Goal: Transaction & Acquisition: Purchase product/service

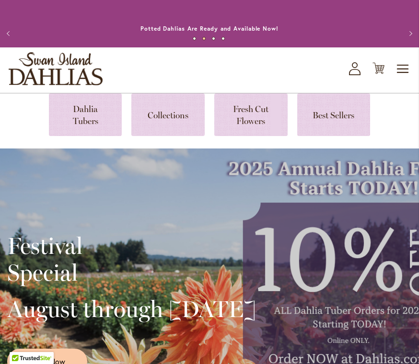
click at [355, 67] on icon "My Account" at bounding box center [354, 68] width 11 height 13
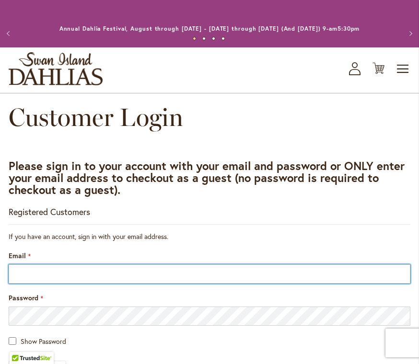
click at [70, 277] on input "Email" at bounding box center [209, 273] width 401 height 19
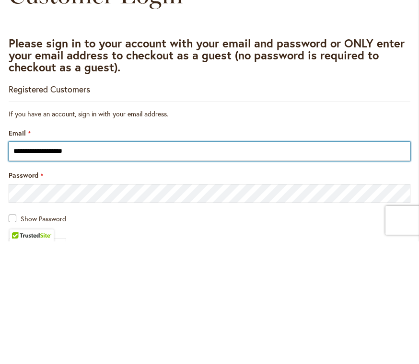
type input "**********"
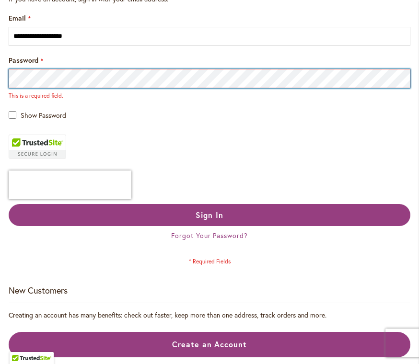
scroll to position [234, 0]
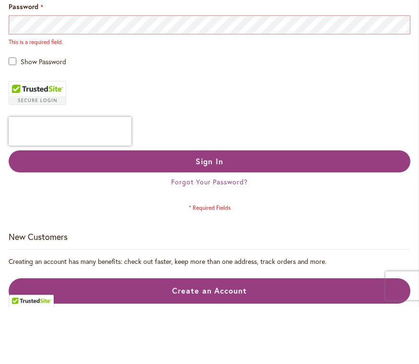
click at [218, 214] on span "Sign In" at bounding box center [209, 219] width 28 height 10
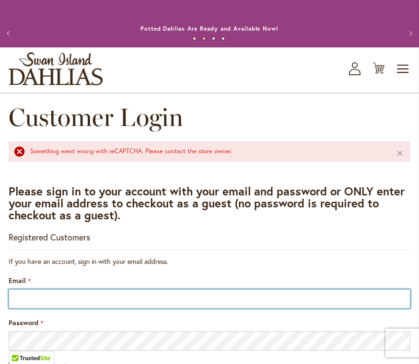
click at [118, 295] on input "Email" at bounding box center [209, 298] width 401 height 19
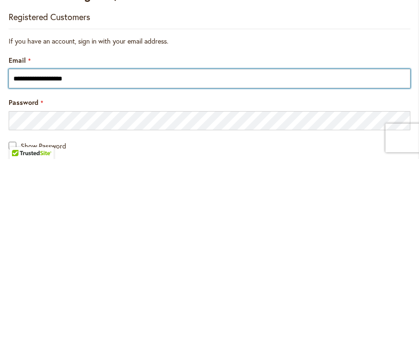
type input "**********"
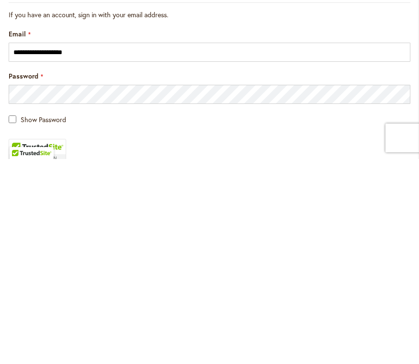
scroll to position [247, 0]
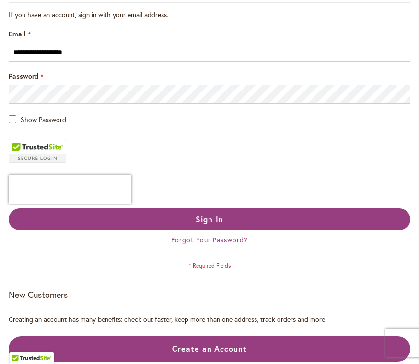
click at [231, 215] on button "Sign In" at bounding box center [209, 219] width 401 height 22
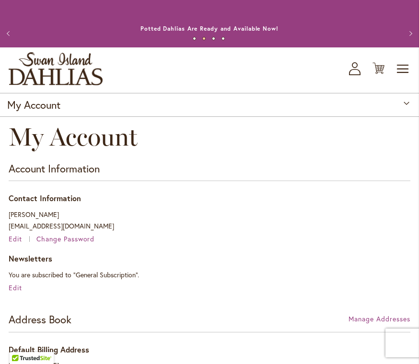
click at [380, 67] on icon "Cart .cls-1 { fill: #231f20; }" at bounding box center [378, 68] width 12 height 12
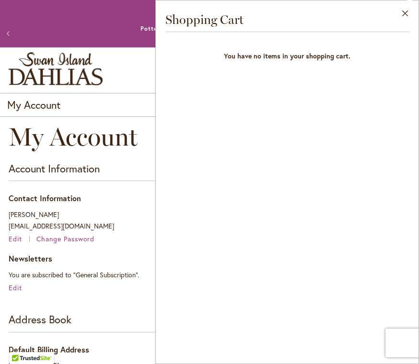
click at [120, 312] on div "Address Book Manage Addresses" at bounding box center [209, 322] width 401 height 20
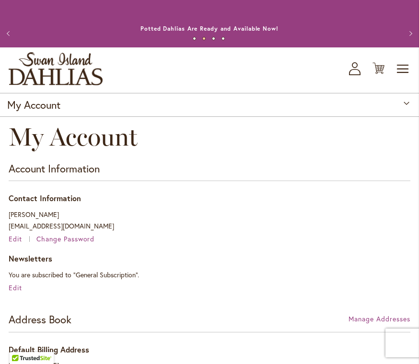
click at [405, 64] on span "Toggle Nav" at bounding box center [403, 68] width 14 height 19
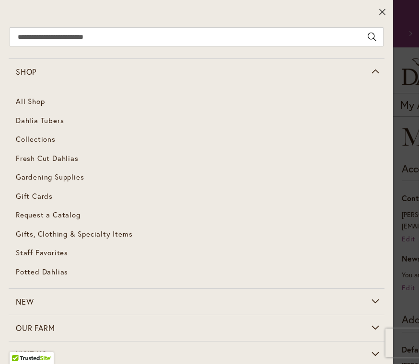
click at [56, 120] on span "Dahlia Tubers" at bounding box center [40, 120] width 48 height 10
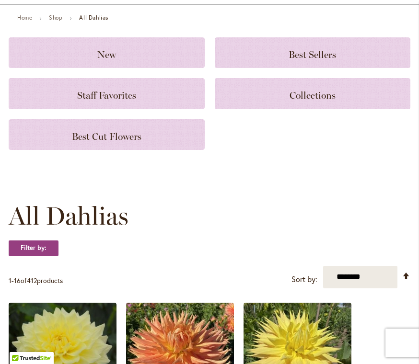
scroll to position [63, 0]
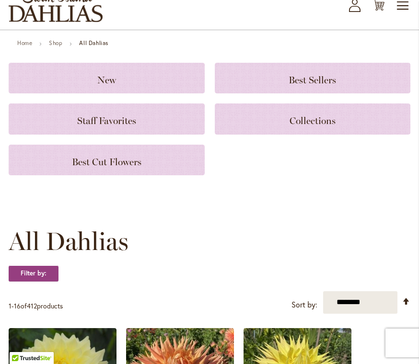
click at [164, 79] on h3 "New" at bounding box center [106, 78] width 173 height 11
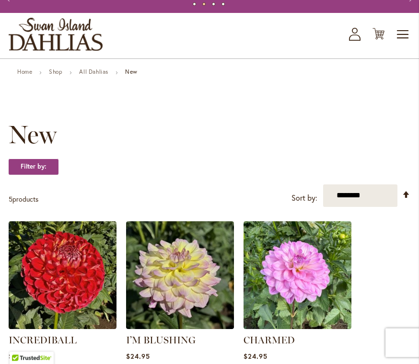
scroll to position [34, 0]
click at [99, 69] on link "All Dahlias" at bounding box center [93, 71] width 29 height 7
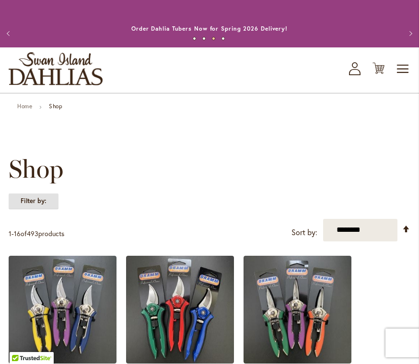
click at [48, 200] on strong "Filter by:" at bounding box center [34, 201] width 50 height 16
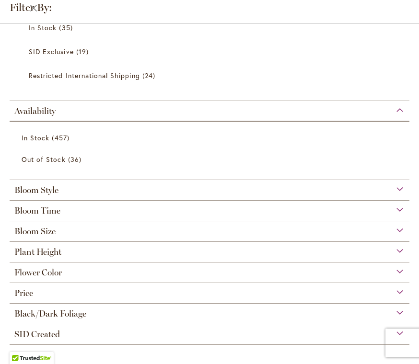
scroll to position [570, 0]
click at [402, 223] on div "Bloom Size" at bounding box center [210, 228] width 400 height 15
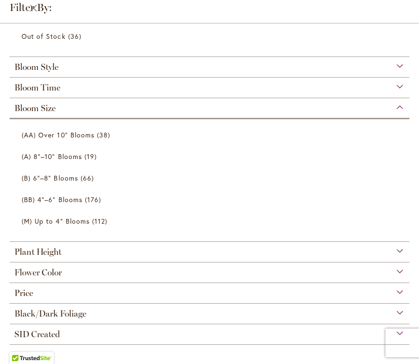
scroll to position [693, 0]
click at [90, 220] on link "(M) Up to 4" Blooms 112 items" at bounding box center [211, 221] width 378 height 17
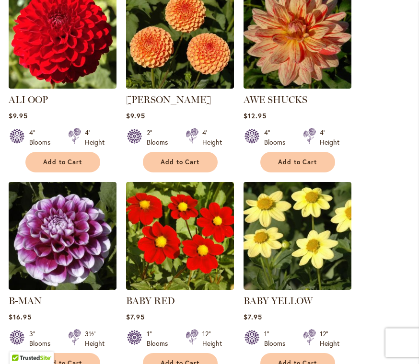
scroll to position [534, 0]
click at [195, 165] on span "Add to Cart" at bounding box center [179, 162] width 39 height 8
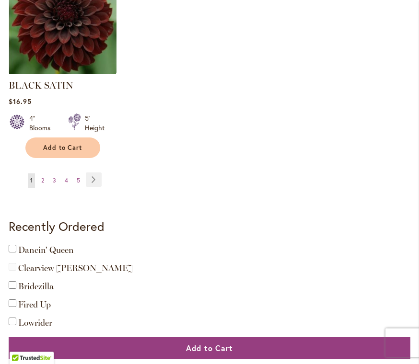
scroll to position [1383, 0]
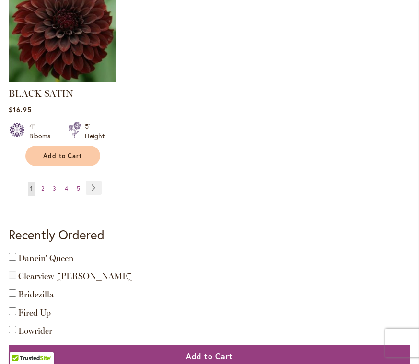
click at [95, 181] on link "Page Next" at bounding box center [94, 188] width 16 height 14
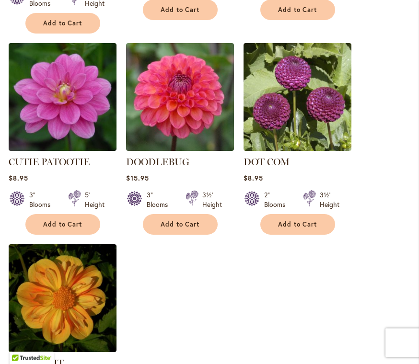
scroll to position [1088, 0]
click at [315, 220] on span "Add to Cart" at bounding box center [297, 224] width 39 height 8
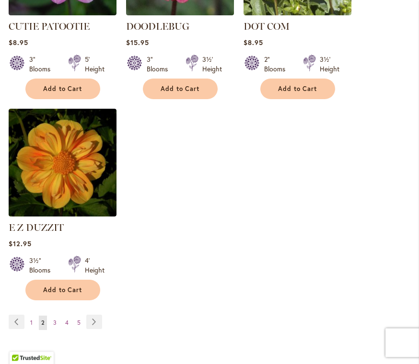
scroll to position [1249, 0]
click at [94, 315] on link "Page Next" at bounding box center [94, 322] width 16 height 14
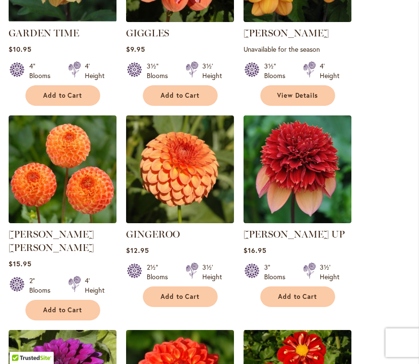
scroll to position [828, 0]
click at [318, 286] on button "Add to Cart" at bounding box center [297, 296] width 75 height 21
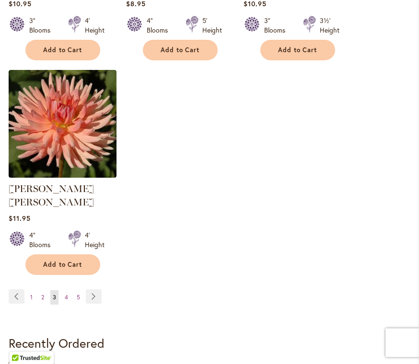
scroll to position [1315, 0]
click at [96, 289] on link "Page Next" at bounding box center [94, 296] width 16 height 14
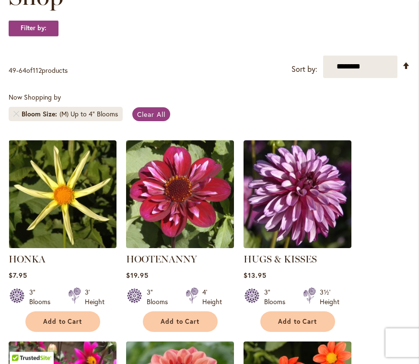
scroll to position [173, 0]
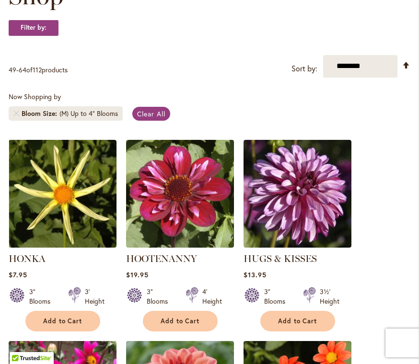
click at [76, 319] on span "Add to Cart" at bounding box center [62, 321] width 39 height 8
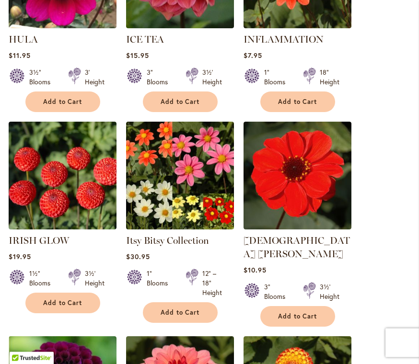
scroll to position [619, 0]
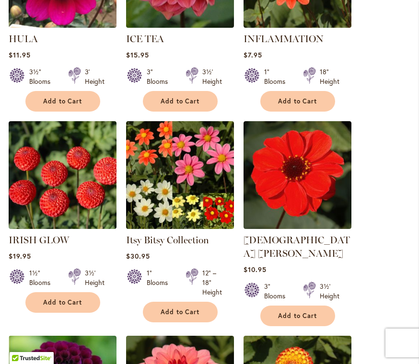
click at [80, 305] on span "Add to Cart" at bounding box center [62, 302] width 39 height 8
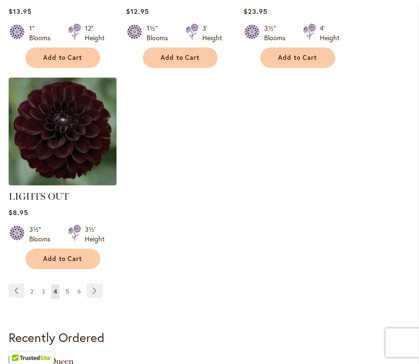
scroll to position [1294, 0]
click at [94, 284] on link "Page Next" at bounding box center [95, 291] width 16 height 14
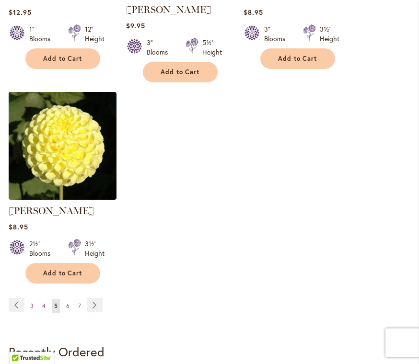
scroll to position [1268, 0]
click at [97, 298] on link "Page Next" at bounding box center [95, 305] width 16 height 14
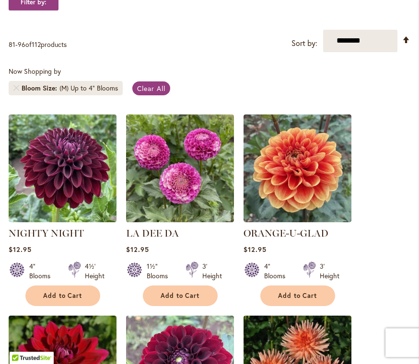
scroll to position [199, 0]
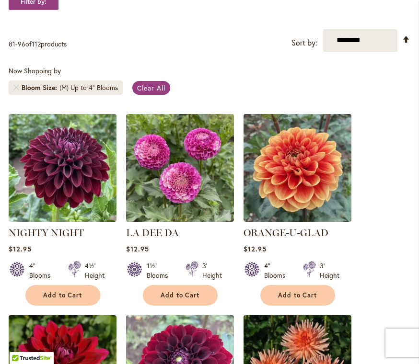
click at [312, 291] on span "Add to Cart" at bounding box center [297, 295] width 39 height 8
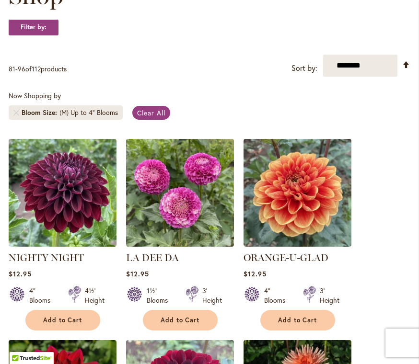
click at [81, 219] on img at bounding box center [63, 193] width 108 height 108
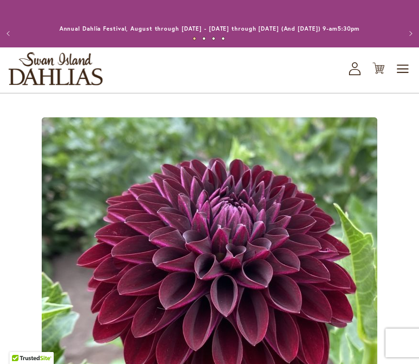
type input "****"
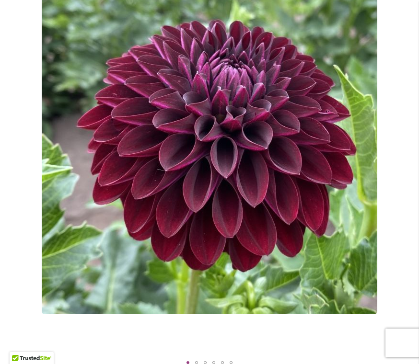
scroll to position [185, 0]
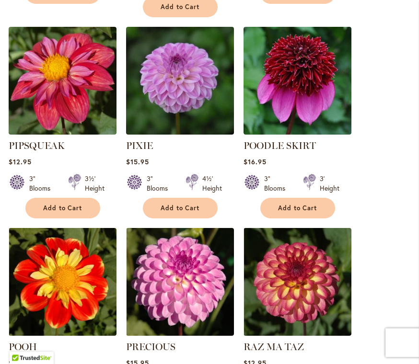
scroll to position [904, 0]
click at [314, 204] on span "Add to Cart" at bounding box center [297, 208] width 39 height 8
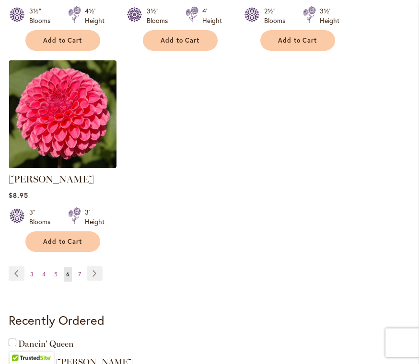
scroll to position [1297, 0]
click at [96, 266] on link "Page Next" at bounding box center [95, 273] width 16 height 14
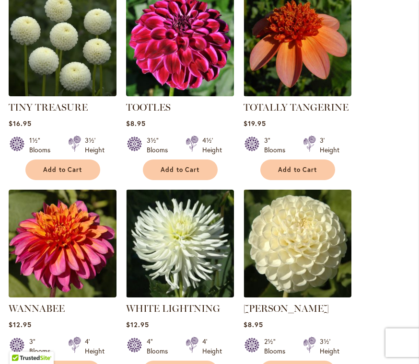
scroll to position [727, 0]
click at [80, 167] on span "Add to Cart" at bounding box center [62, 170] width 39 height 8
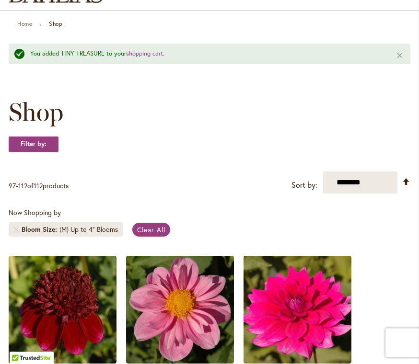
scroll to position [0, 0]
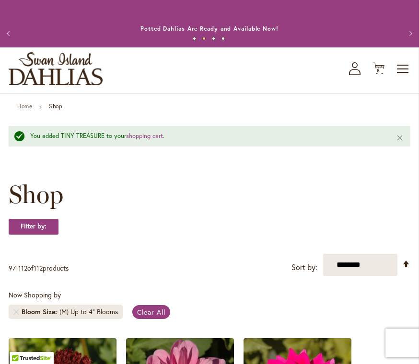
click at [360, 264] on select "**********" at bounding box center [360, 265] width 74 height 23
select select "**********"
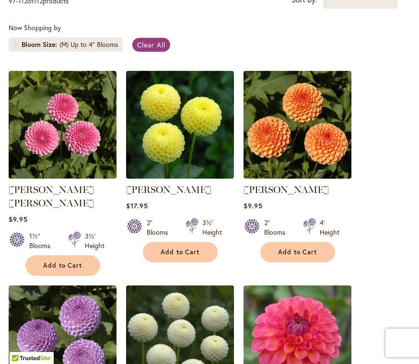
scroll to position [224, 0]
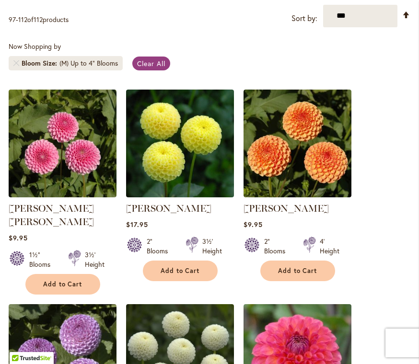
click at [109, 57] on li "Bloom Size (M) Up to 4" Blooms" at bounding box center [66, 63] width 114 height 14
click at [158, 65] on span "Clear All" at bounding box center [151, 63] width 28 height 9
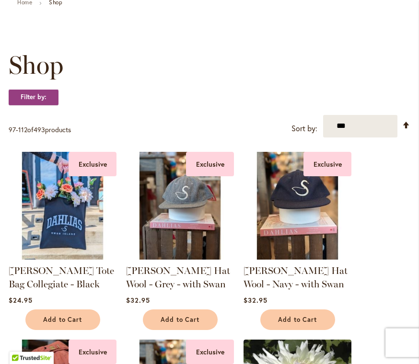
scroll to position [104, 0]
click at [376, 124] on select "**********" at bounding box center [360, 126] width 74 height 23
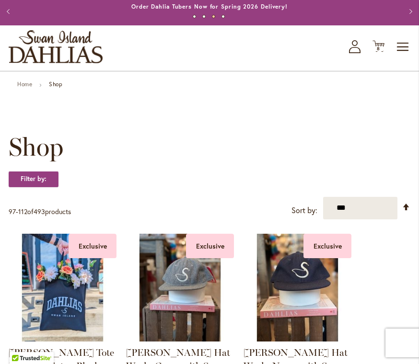
scroll to position [0, 0]
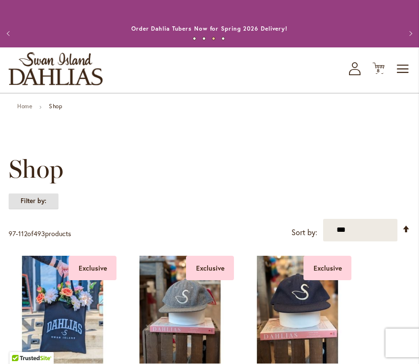
click at [50, 200] on strong "Filter by:" at bounding box center [34, 201] width 50 height 16
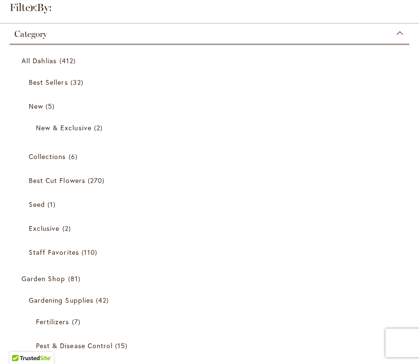
click at [57, 63] on link "All Dahlias 412 items" at bounding box center [211, 60] width 378 height 17
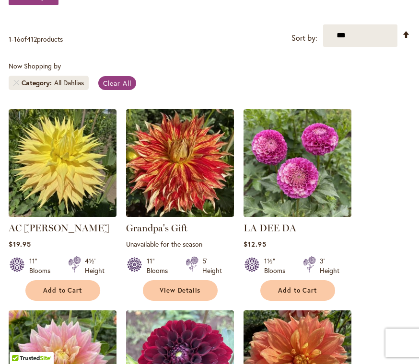
scroll to position [185, 0]
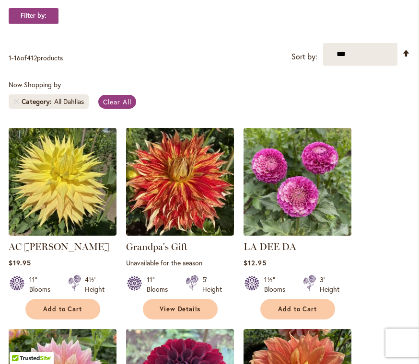
click at [78, 101] on div "All Dahlias" at bounding box center [69, 102] width 30 height 10
click at [82, 101] on div "All Dahlias" at bounding box center [69, 102] width 30 height 10
click at [23, 97] on span "Category" at bounding box center [38, 102] width 33 height 10
click at [131, 97] on span "Clear All" at bounding box center [117, 101] width 28 height 9
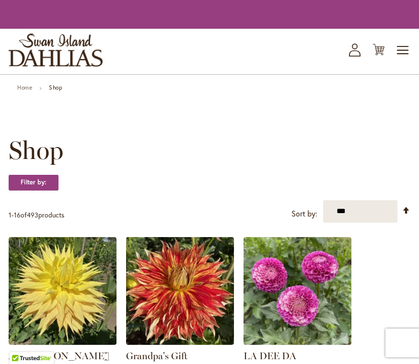
scroll to position [207, 0]
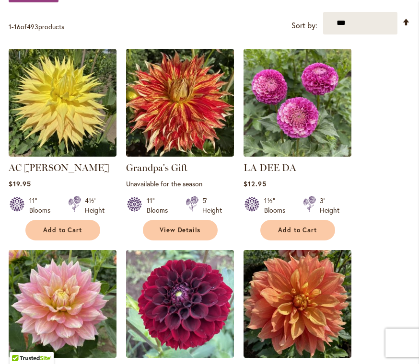
click at [371, 21] on select "**********" at bounding box center [360, 23] width 74 height 23
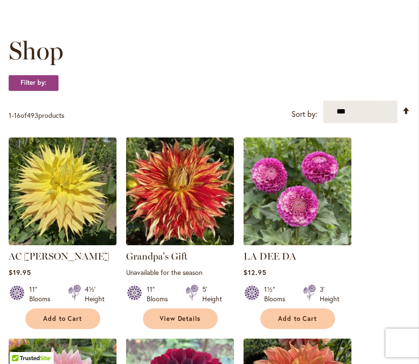
scroll to position [117, 0]
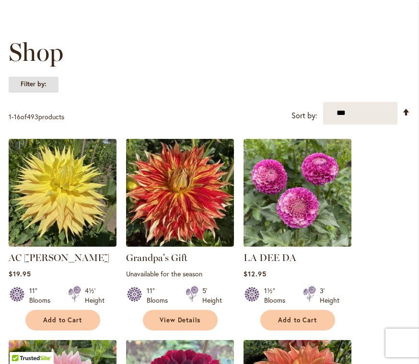
click at [52, 78] on strong "Filter by:" at bounding box center [34, 84] width 50 height 16
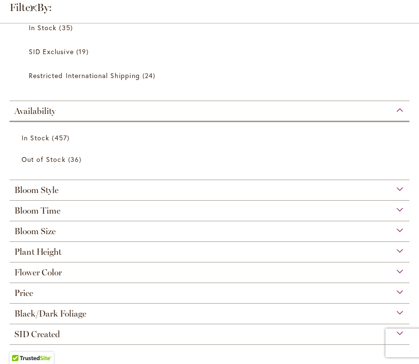
scroll to position [570, 0]
click at [110, 227] on div "Bloom Size" at bounding box center [210, 228] width 400 height 15
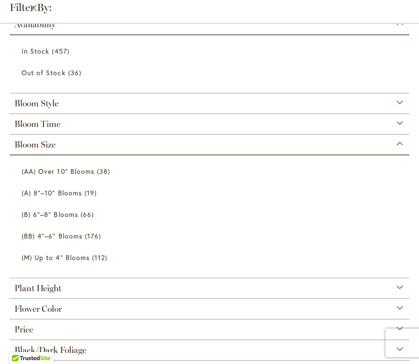
scroll to position [653, 0]
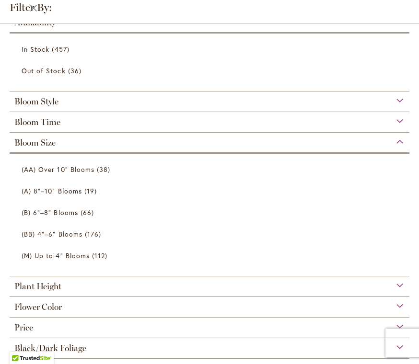
click at [97, 235] on span "176 items" at bounding box center [94, 234] width 19 height 10
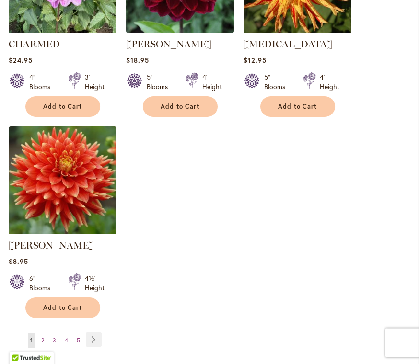
scroll to position [1193, 0]
click at [92, 333] on link "Page Next" at bounding box center [94, 339] width 16 height 14
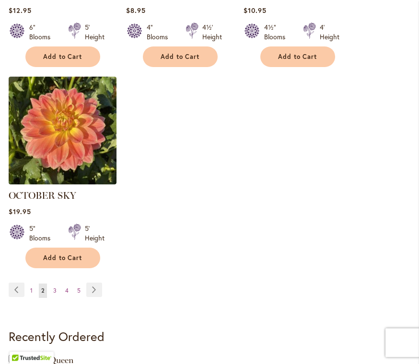
scroll to position [1257, 0]
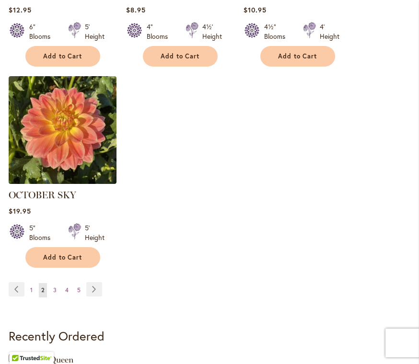
click at [97, 282] on link "Page Next" at bounding box center [94, 289] width 16 height 14
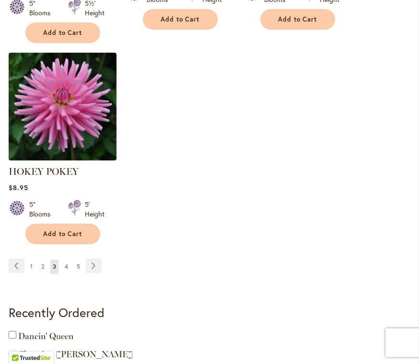
scroll to position [1294, 0]
click at [93, 259] on link "Page Next" at bounding box center [94, 266] width 16 height 14
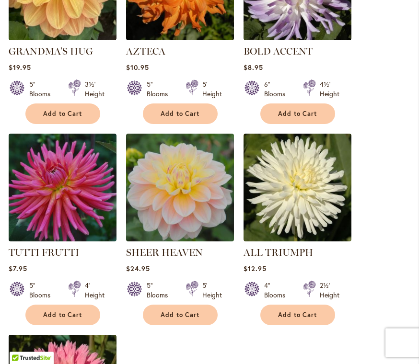
scroll to position [1008, 0]
click at [79, 316] on span "Add to Cart" at bounding box center [62, 315] width 39 height 8
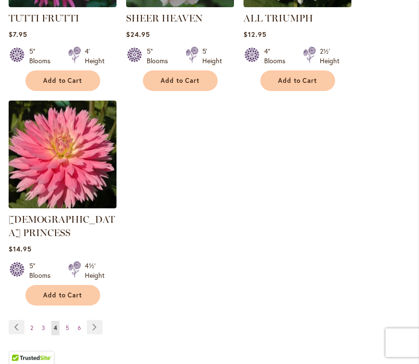
scroll to position [1267, 0]
click at [95, 320] on link "Page Next" at bounding box center [95, 327] width 16 height 14
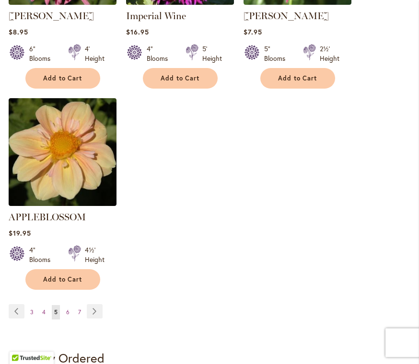
scroll to position [1261, 0]
click at [95, 304] on link "Page Next" at bounding box center [95, 311] width 16 height 14
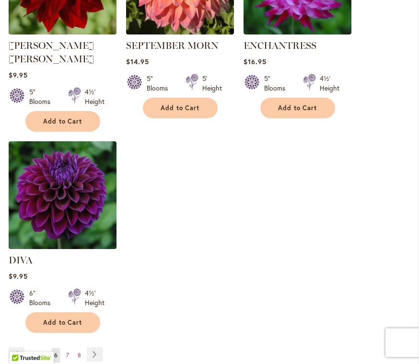
scroll to position [1205, 0]
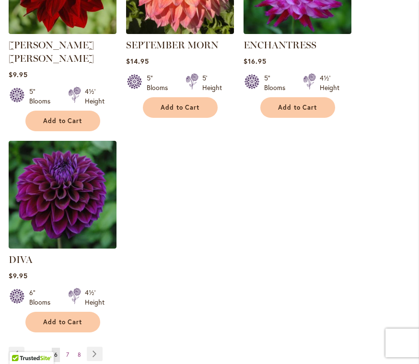
click at [96, 347] on link "Page Next" at bounding box center [95, 354] width 16 height 14
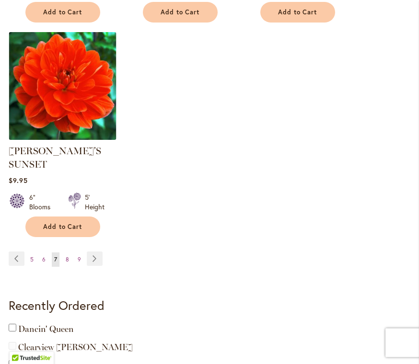
scroll to position [1314, 0]
click at [94, 252] on link "Page Next" at bounding box center [95, 259] width 16 height 14
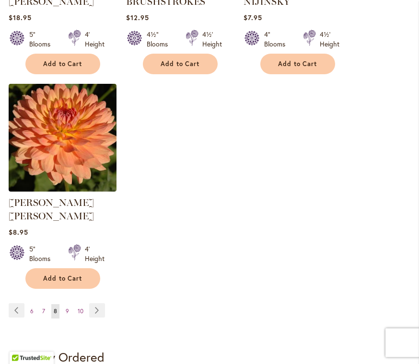
scroll to position [1249, 0]
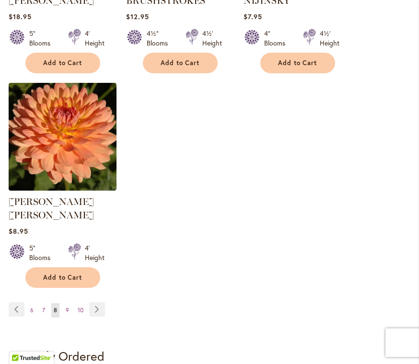
click at [97, 303] on link "Page Next" at bounding box center [97, 310] width 16 height 14
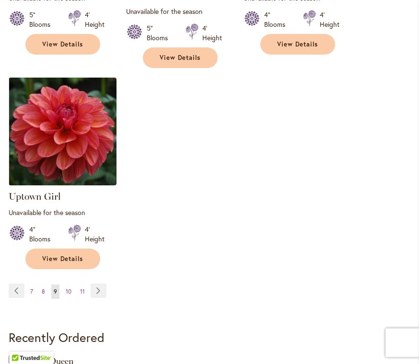
scroll to position [1278, 0]
click at [101, 284] on link "Page Next" at bounding box center [99, 291] width 16 height 14
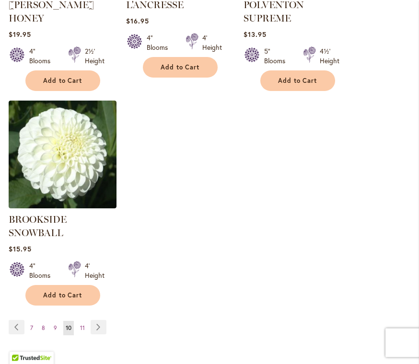
scroll to position [1260, 0]
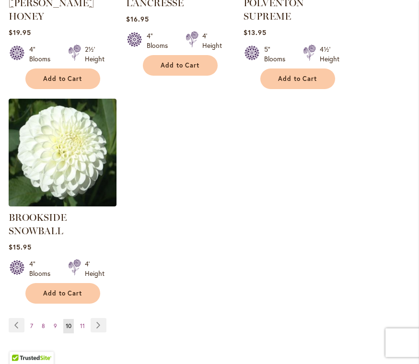
click at [100, 319] on link "Page Next" at bounding box center [99, 326] width 16 height 14
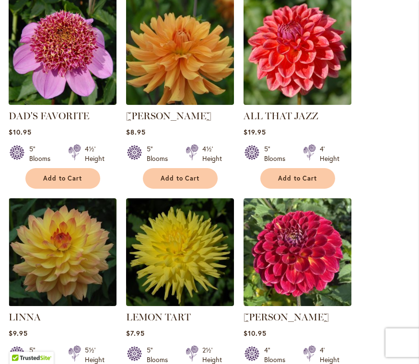
scroll to position [719, 0]
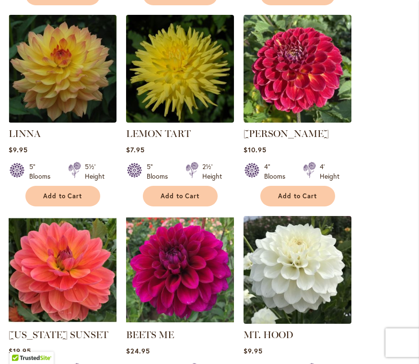
click at [303, 195] on span "Add to Cart" at bounding box center [297, 197] width 39 height 8
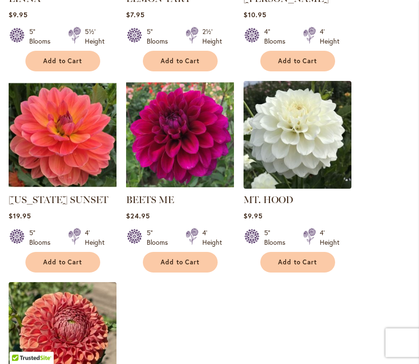
scroll to position [1046, 0]
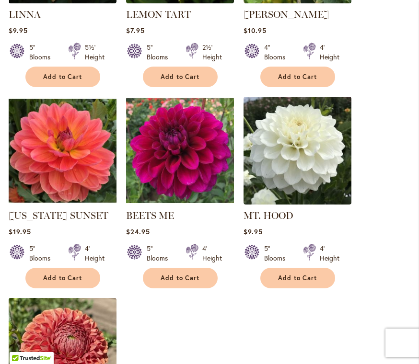
click at [317, 275] on span "Add to Cart" at bounding box center [297, 278] width 39 height 8
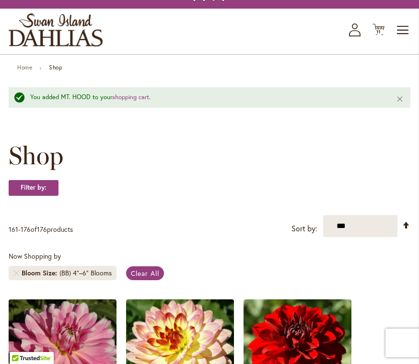
scroll to position [0, 0]
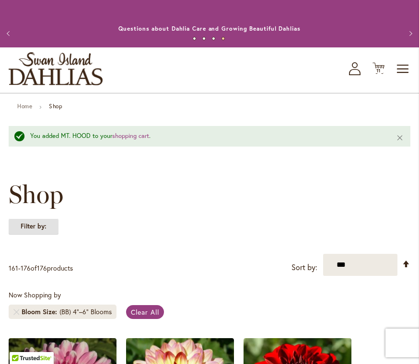
click at [47, 223] on strong "Filter by:" at bounding box center [34, 226] width 50 height 16
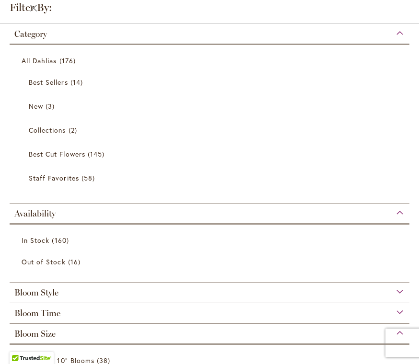
scroll to position [1, 0]
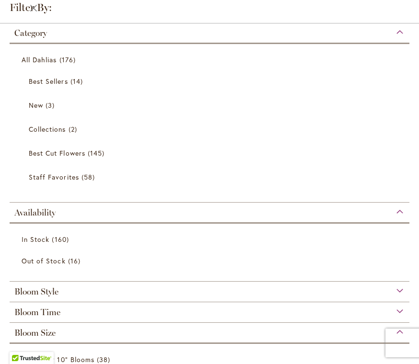
click at [126, 329] on div "Bloom Size" at bounding box center [210, 330] width 400 height 15
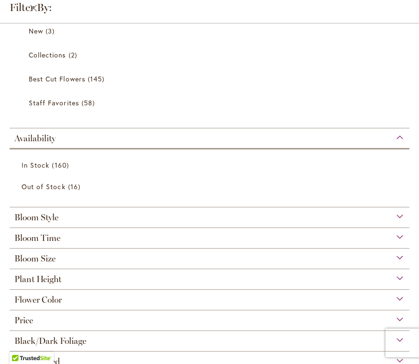
scroll to position [85, 0]
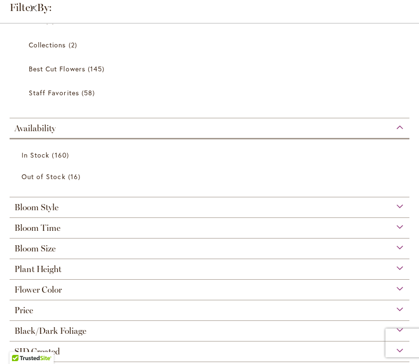
click at [401, 249] on div "Bloom Size" at bounding box center [210, 246] width 400 height 15
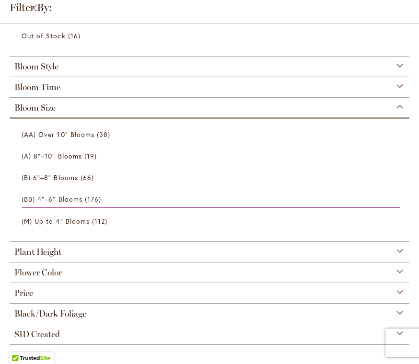
click at [85, 172] on span "66 items" at bounding box center [88, 177] width 16 height 10
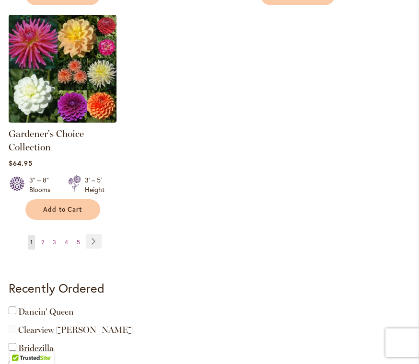
scroll to position [1341, 0]
click at [92, 234] on link "Page Next" at bounding box center [94, 241] width 16 height 14
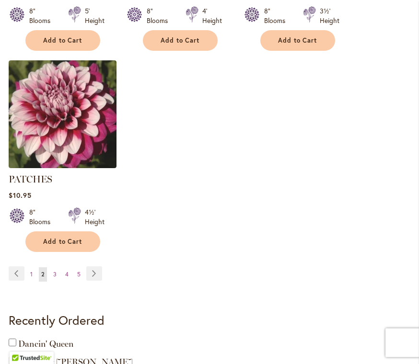
scroll to position [1272, 0]
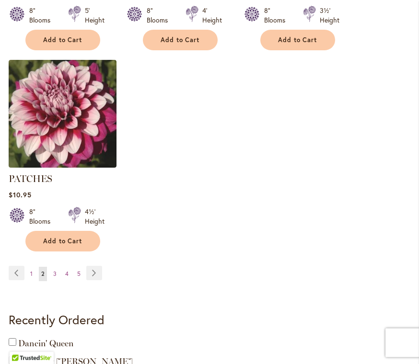
click at [93, 266] on link "Page Next" at bounding box center [94, 273] width 16 height 14
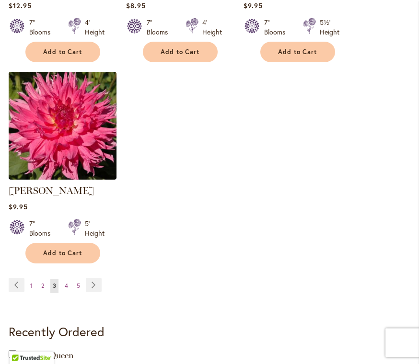
scroll to position [1288, 0]
click at [94, 278] on link "Page Next" at bounding box center [94, 285] width 16 height 14
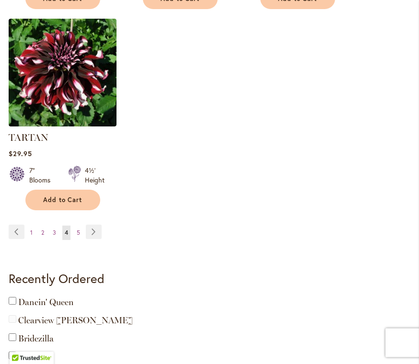
scroll to position [1328, 0]
click at [91, 225] on link "Page Next" at bounding box center [94, 232] width 16 height 14
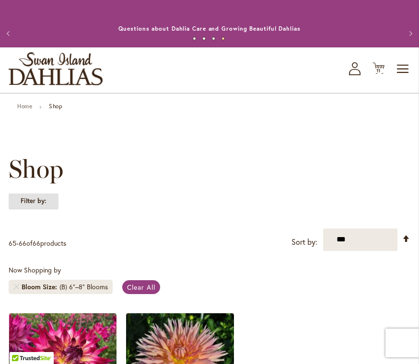
click at [46, 197] on strong "Filter by:" at bounding box center [34, 201] width 50 height 16
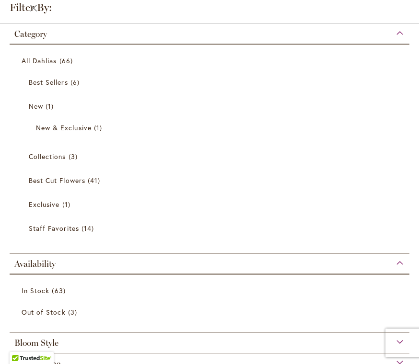
click at [61, 80] on span "Best Sellers" at bounding box center [48, 82] width 39 height 9
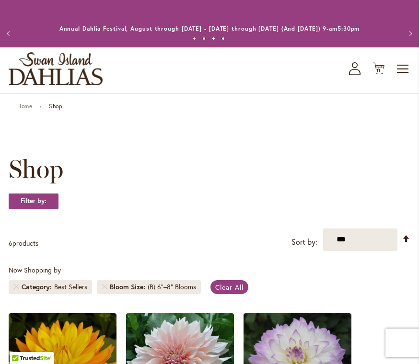
click at [378, 66] on icon at bounding box center [378, 68] width 12 height 11
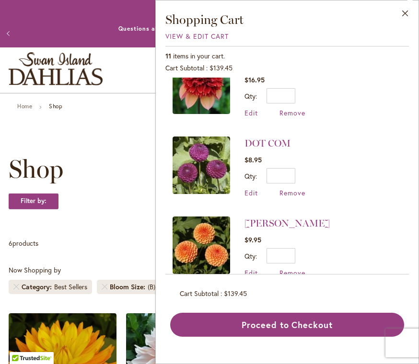
scroll to position [668, 0]
click at [117, 198] on div "Filter by:" at bounding box center [209, 206] width 401 height 26
